Goal: Browse casually: Explore the website without a specific task or goal

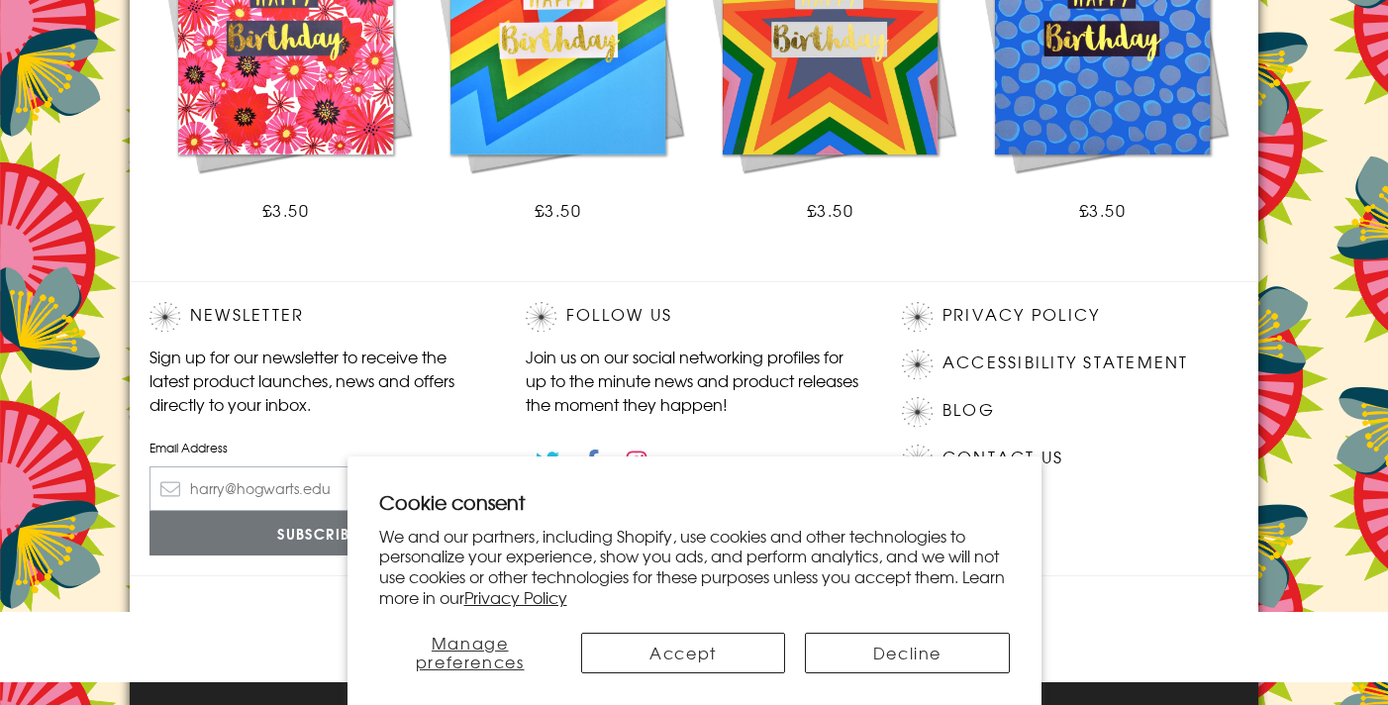
scroll to position [1493, 0]
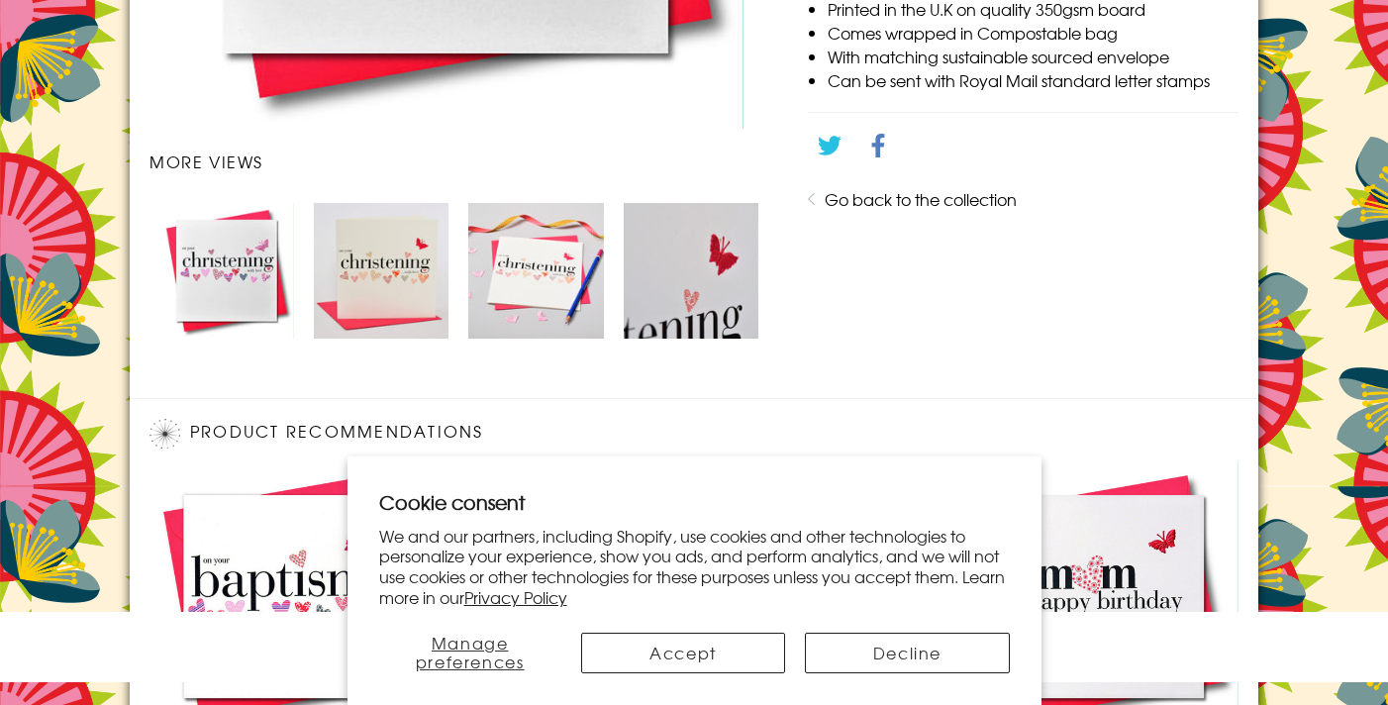
scroll to position [1338, 0]
